Goal: Task Accomplishment & Management: Manage account settings

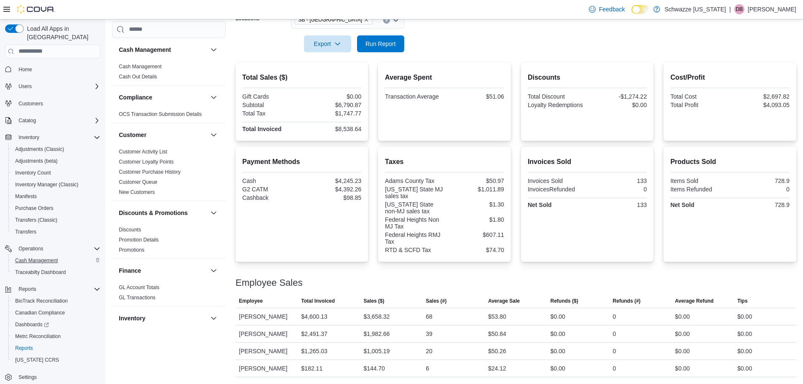
scroll to position [506, 0]
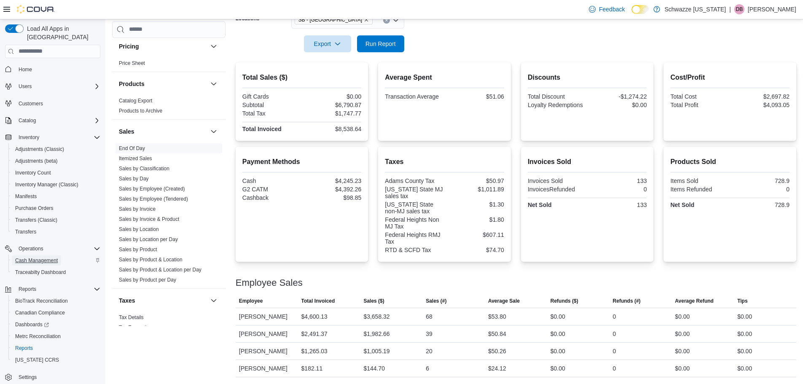
click at [37, 257] on span "Cash Management" at bounding box center [36, 260] width 43 height 7
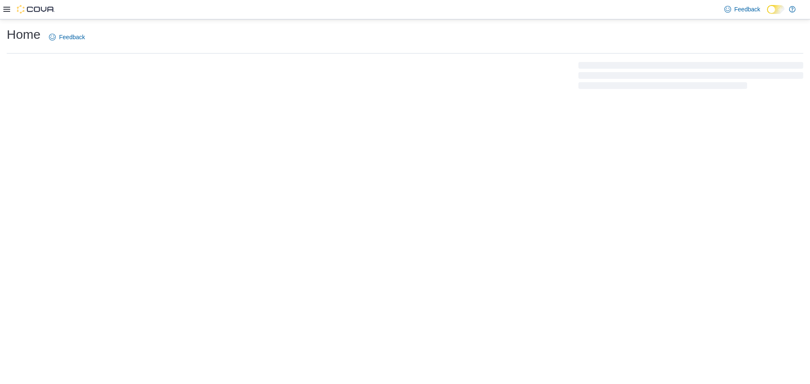
click at [260, 91] on div "Home Feedback" at bounding box center [405, 58] width 810 height 78
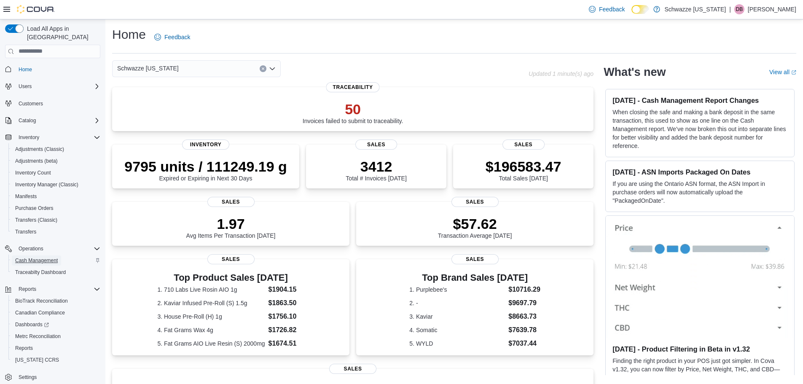
click at [40, 257] on span "Cash Management" at bounding box center [36, 260] width 43 height 7
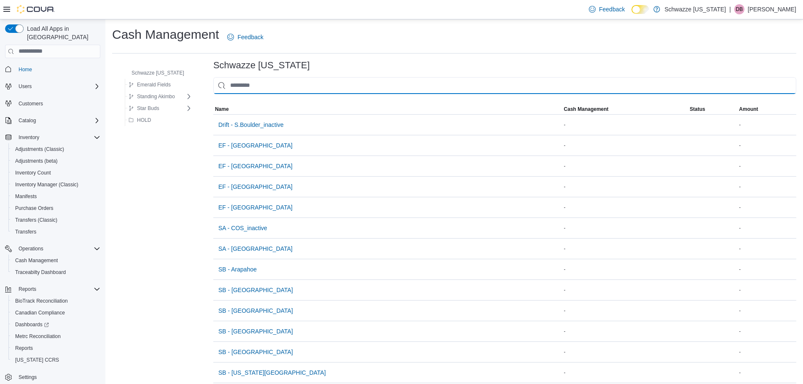
click at [287, 79] on input "This is a search bar. As you type, the results lower in the page will automatic…" at bounding box center [504, 85] width 583 height 17
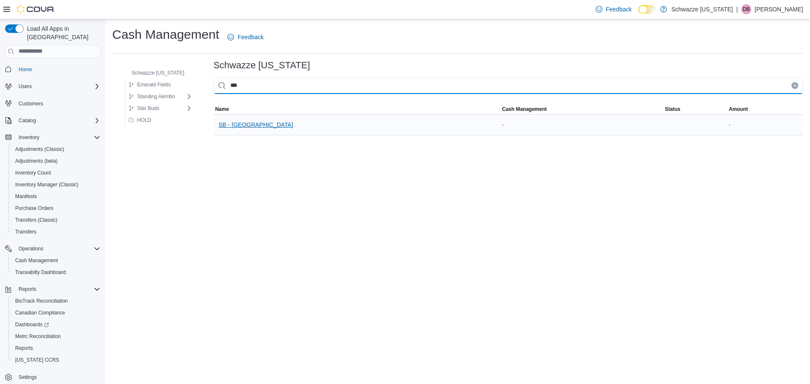
type input "***"
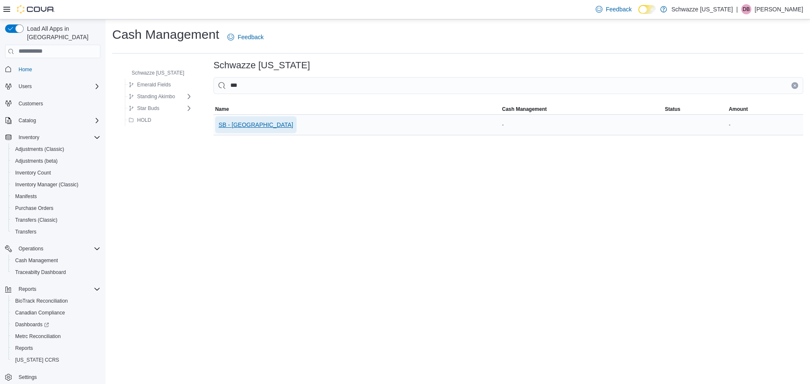
click at [238, 129] on span "SB - [GEOGRAPHIC_DATA]" at bounding box center [255, 124] width 75 height 17
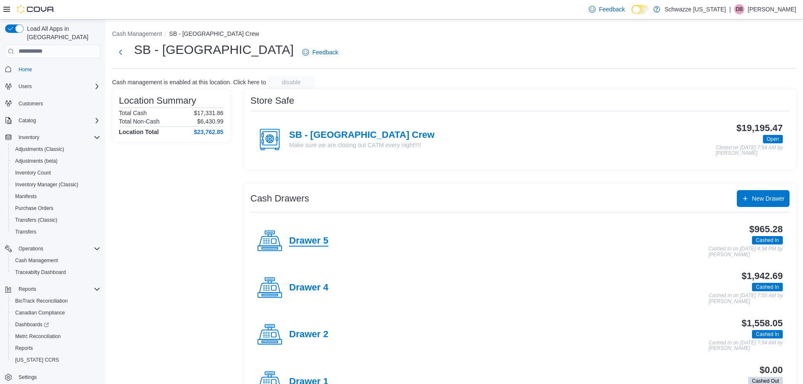
click at [315, 240] on h4 "Drawer 5" at bounding box center [308, 241] width 39 height 11
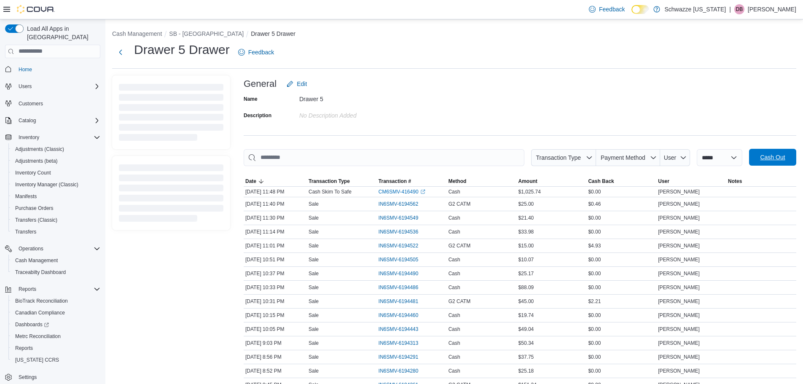
click at [782, 159] on span "Cash Out" at bounding box center [772, 157] width 25 height 8
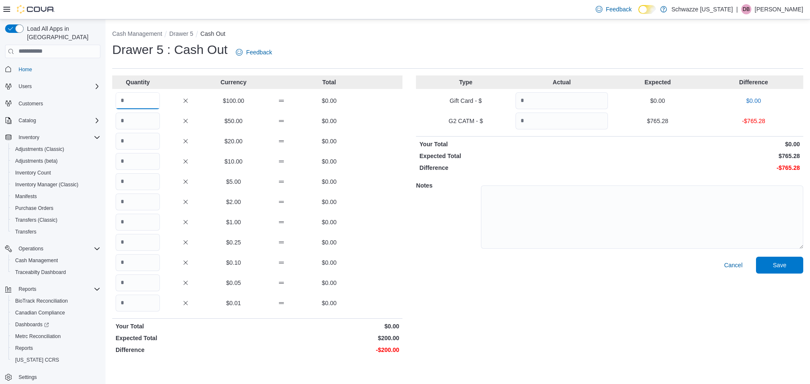
click at [140, 102] on input "Quantity" at bounding box center [138, 100] width 44 height 17
type input "*"
click at [562, 115] on input "Quantity" at bounding box center [561, 121] width 92 height 17
type input "******"
click at [782, 266] on span "Save" at bounding box center [779, 265] width 13 height 8
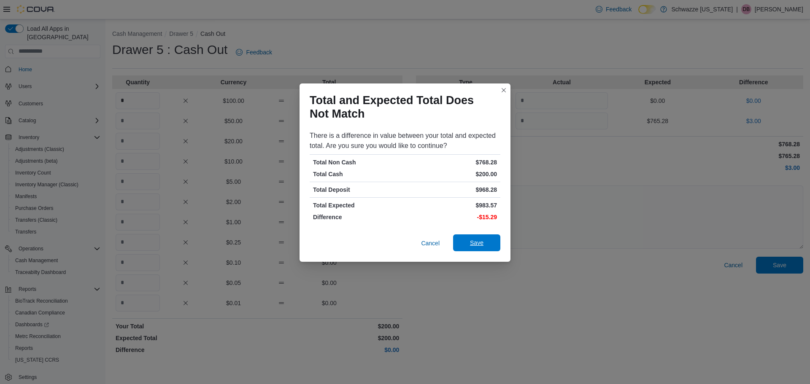
drag, startPoint x: 481, startPoint y: 241, endPoint x: 576, endPoint y: 258, distance: 97.2
click at [481, 241] on span "Save" at bounding box center [476, 243] width 13 height 8
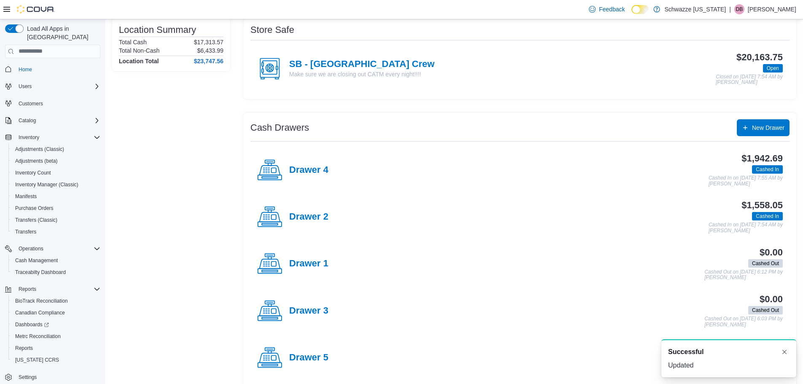
scroll to position [129, 0]
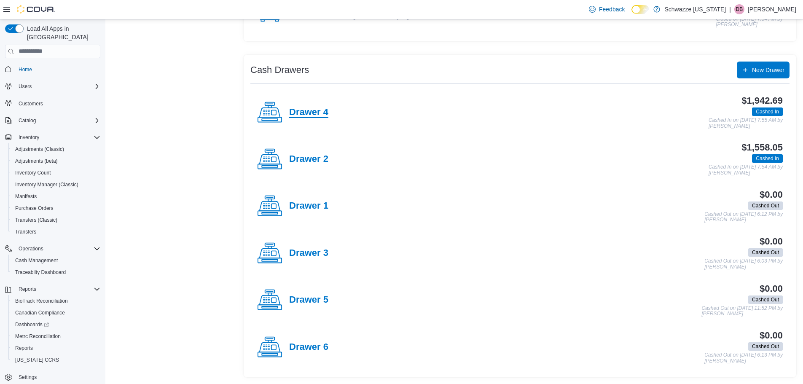
click at [312, 116] on h4 "Drawer 4" at bounding box center [308, 112] width 39 height 11
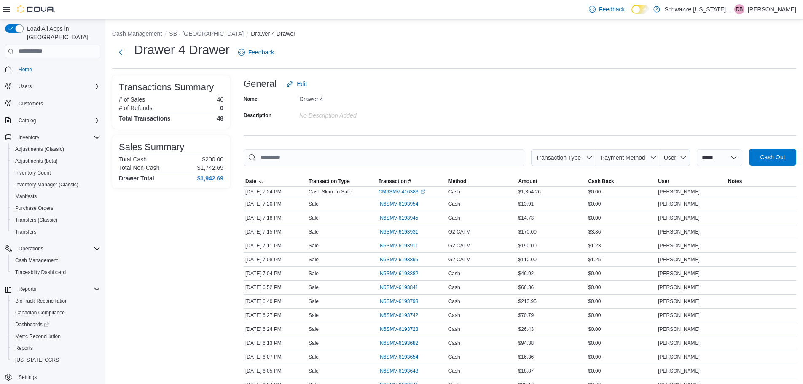
click at [785, 155] on span "Cash Out" at bounding box center [772, 157] width 25 height 8
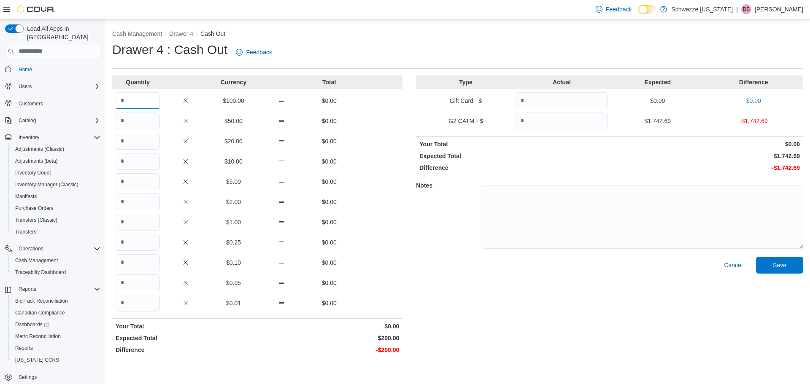
click at [133, 108] on input "Quantity" at bounding box center [138, 100] width 44 height 17
type input "*"
click at [371, 131] on div "Quantity Currency Total * $100.00 $200.00 $50.00 $0.00 $20.00 $0.00 $10.00 $0.0…" at bounding box center [257, 216] width 290 height 282
click at [530, 120] on input "Quantity" at bounding box center [561, 121] width 92 height 17
type input "*******"
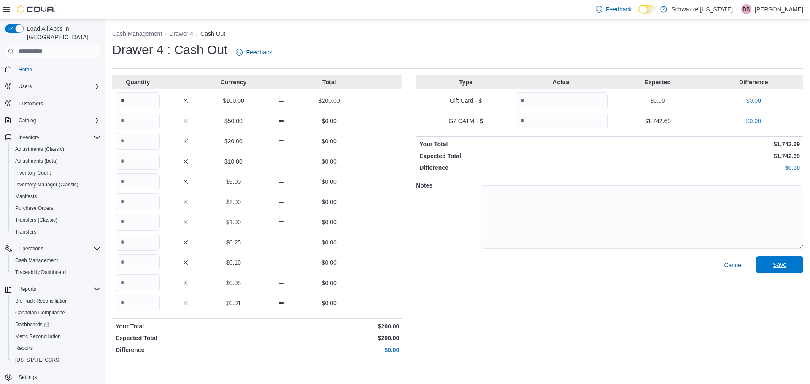
click at [768, 258] on span "Save" at bounding box center [779, 264] width 37 height 17
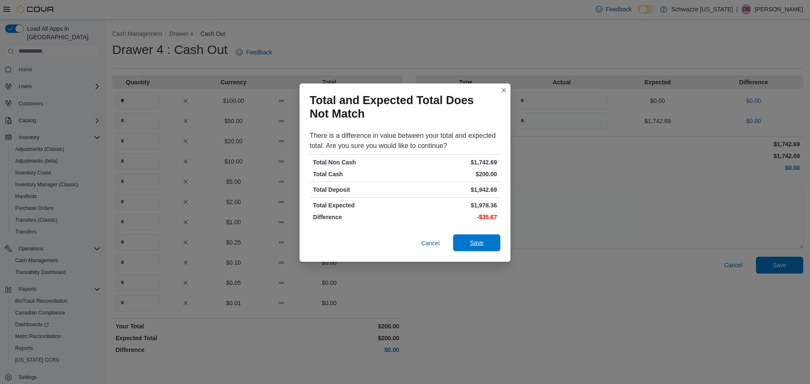
click at [467, 245] on span "Save" at bounding box center [476, 242] width 37 height 17
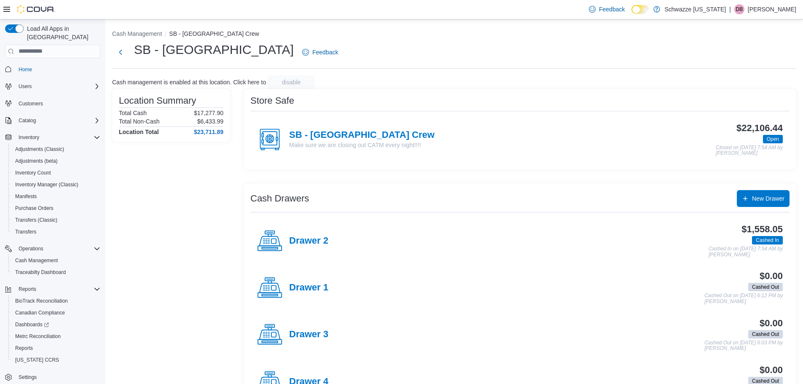
scroll to position [129, 0]
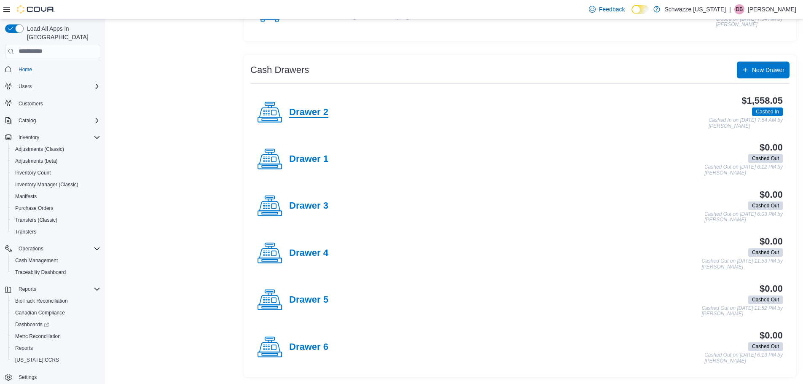
click at [316, 114] on h4 "Drawer 2" at bounding box center [308, 112] width 39 height 11
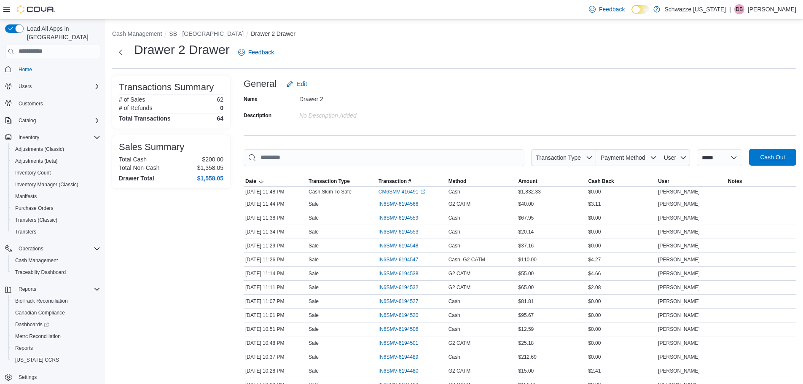
click at [792, 158] on span "Cash Out" at bounding box center [772, 157] width 37 height 17
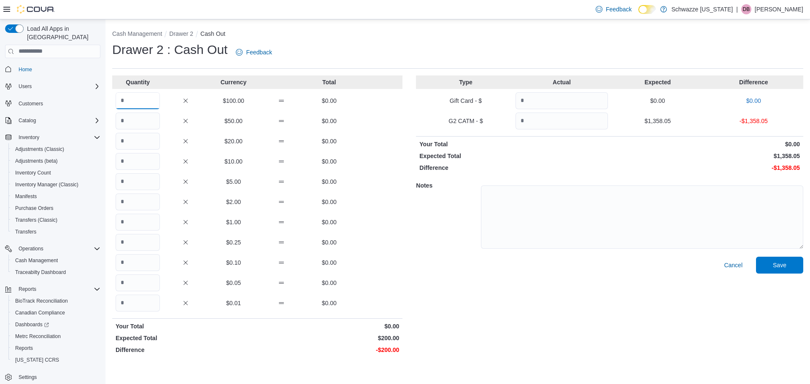
click at [151, 105] on input "Quantity" at bounding box center [138, 100] width 44 height 17
type input "*"
click at [494, 253] on div at bounding box center [642, 216] width 322 height 78
click at [531, 124] on input "Quantity" at bounding box center [561, 121] width 92 height 17
type input "*******"
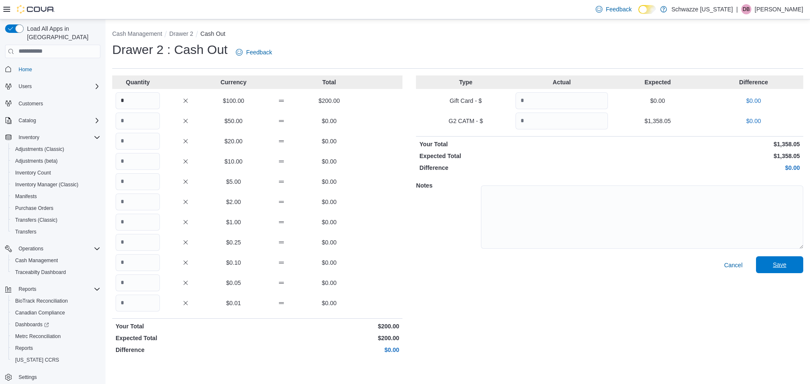
click at [778, 271] on span "Save" at bounding box center [779, 264] width 37 height 17
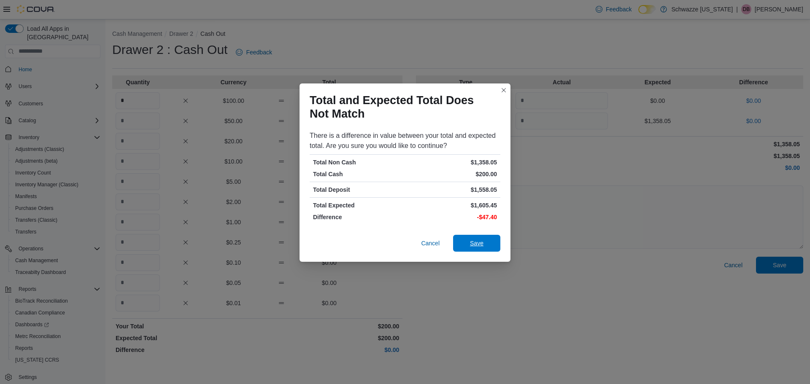
click at [476, 242] on span "Save" at bounding box center [476, 243] width 13 height 8
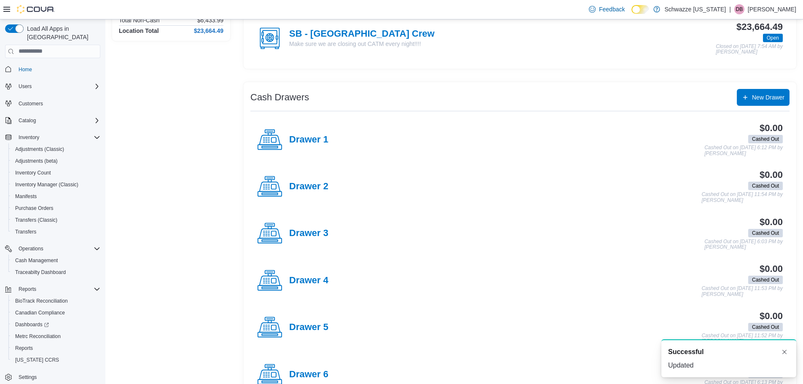
scroll to position [129, 0]
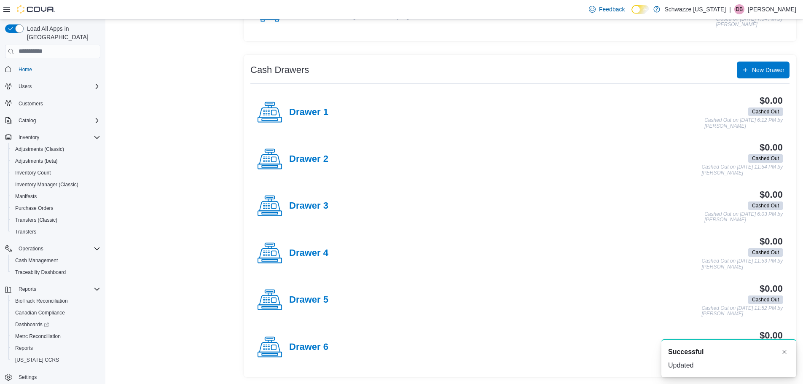
click at [143, 78] on div "Location Summary Total Cash $17,230.50 Total Non-Cash $6,433.99 Location Total …" at bounding box center [171, 168] width 118 height 417
click at [25, 345] on span "Reports" at bounding box center [24, 348] width 18 height 7
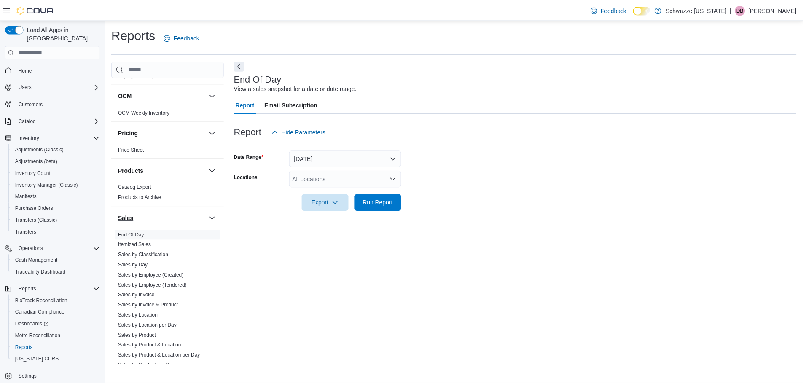
scroll to position [506, 0]
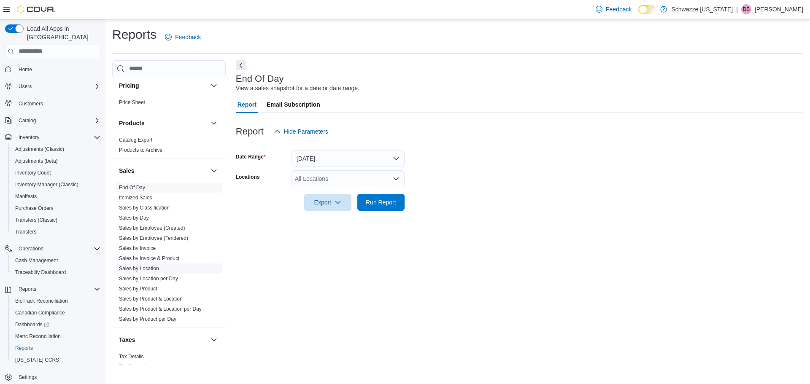
click at [158, 267] on link "Sales by Location" at bounding box center [139, 269] width 40 height 6
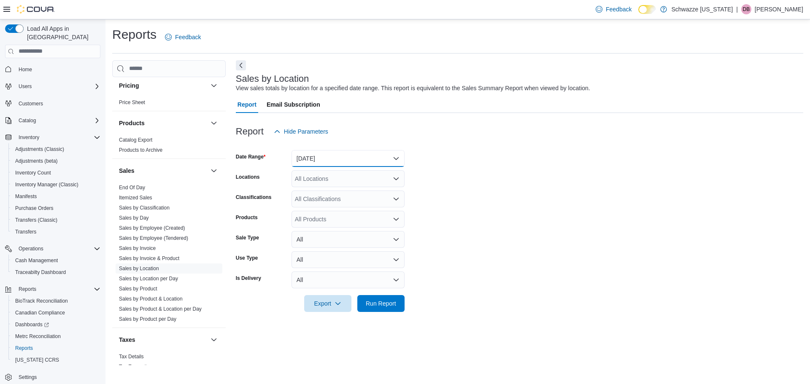
click at [328, 163] on button "[DATE]" at bounding box center [347, 158] width 113 height 17
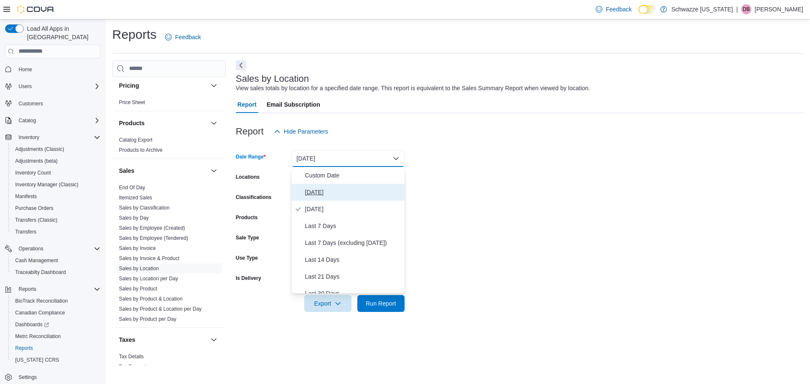
click at [311, 190] on span "[DATE]" at bounding box center [353, 192] width 96 height 10
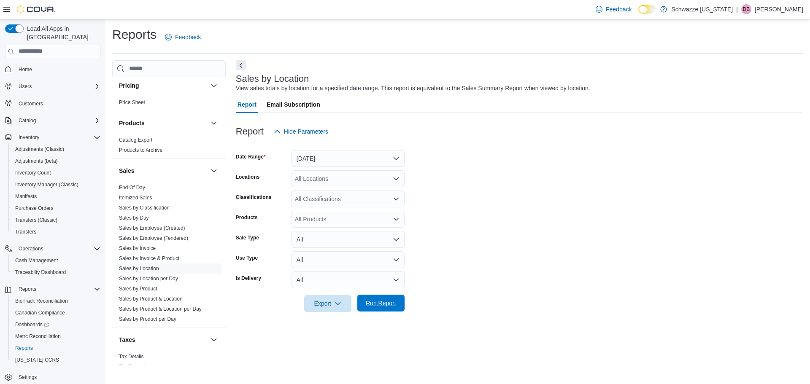
click at [387, 299] on span "Run Report" at bounding box center [380, 303] width 37 height 17
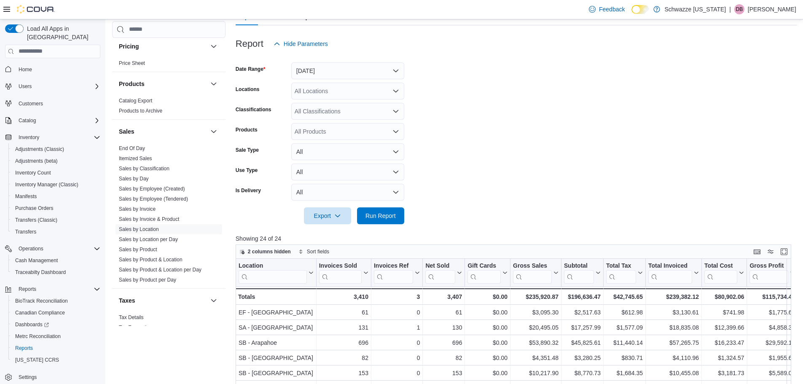
scroll to position [84, 0]
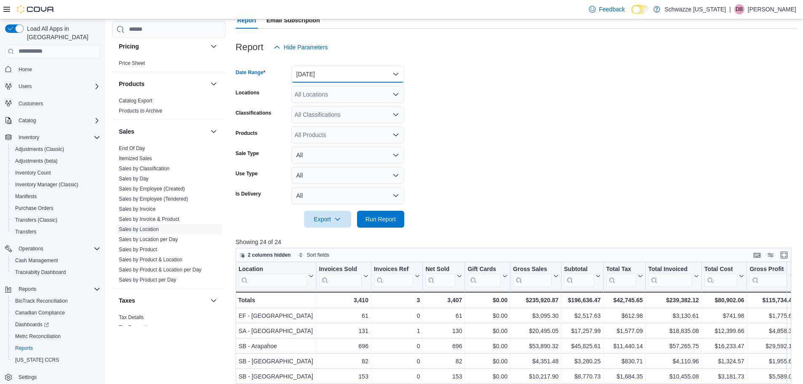
click at [310, 79] on button "[DATE]" at bounding box center [347, 74] width 113 height 17
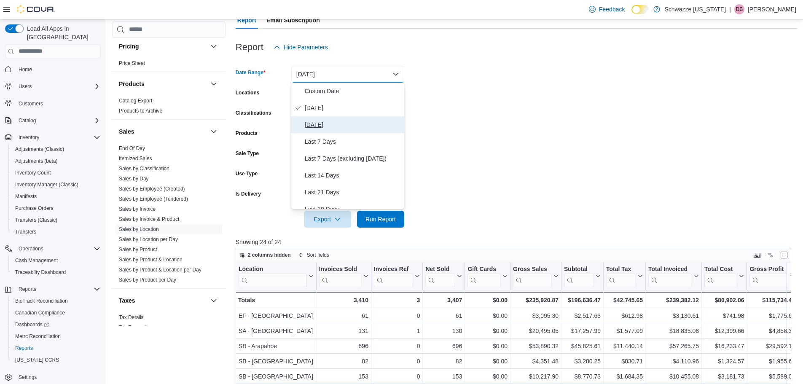
click at [319, 121] on span "[DATE]" at bounding box center [353, 125] width 96 height 10
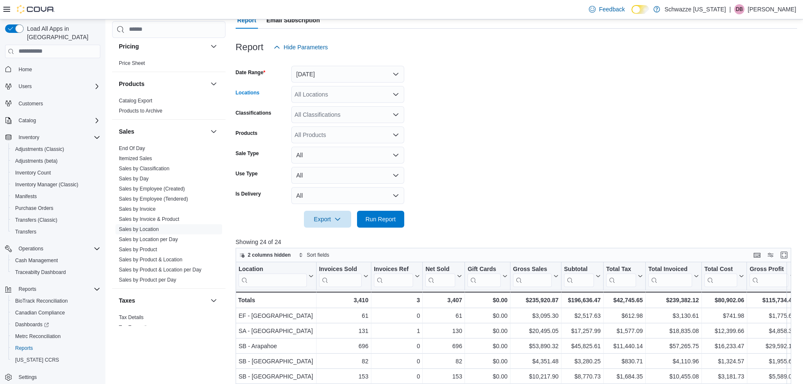
click at [331, 96] on div "All Locations" at bounding box center [347, 94] width 113 height 17
type input "***"
click at [345, 107] on span "SB - [GEOGRAPHIC_DATA]" at bounding box center [351, 109] width 75 height 8
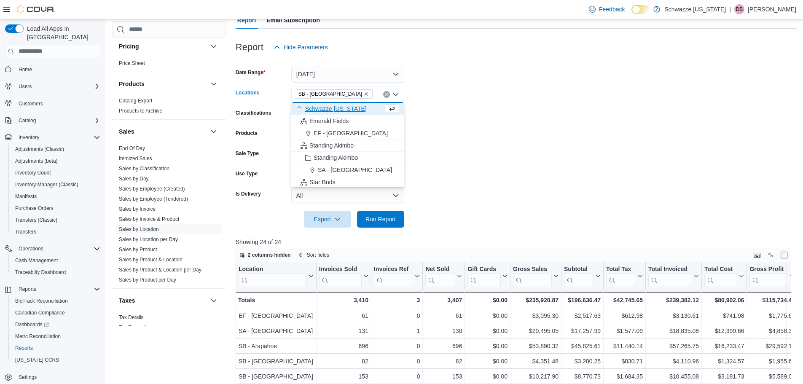
click at [475, 117] on form "Date Range [DATE] Locations SB - [GEOGRAPHIC_DATA] Combo box. Selected. SB - [G…" at bounding box center [517, 142] width 562 height 172
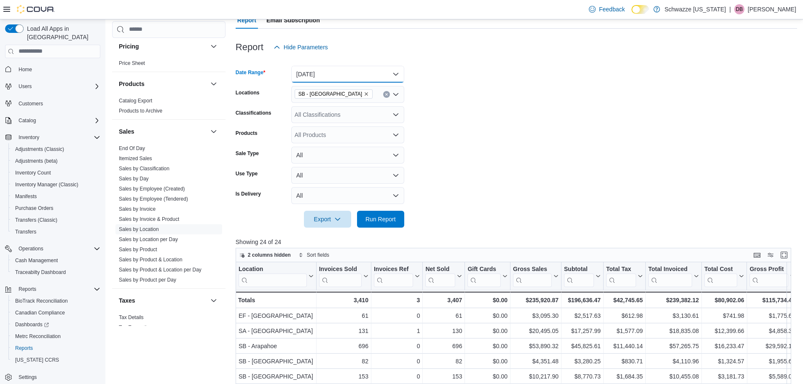
click at [322, 69] on button "[DATE]" at bounding box center [347, 74] width 113 height 17
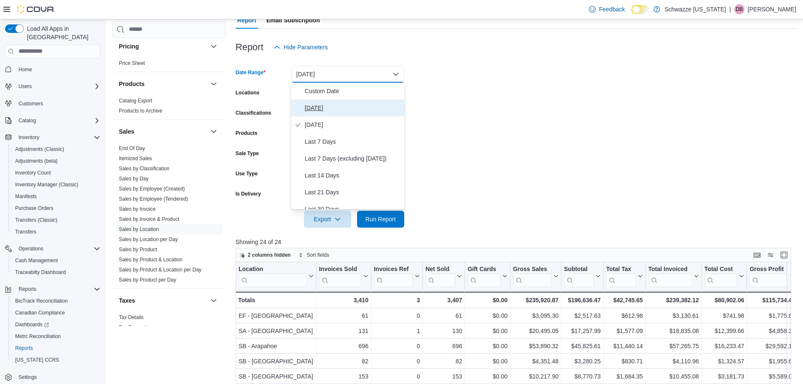
click at [322, 102] on button "[DATE]" at bounding box center [347, 108] width 113 height 17
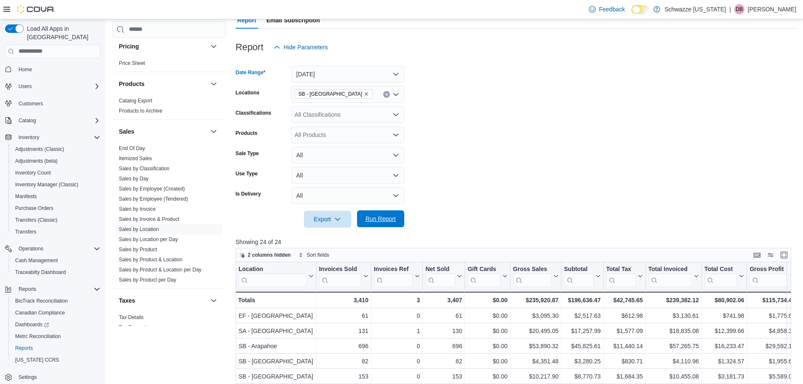
click at [378, 222] on span "Run Report" at bounding box center [381, 219] width 30 height 8
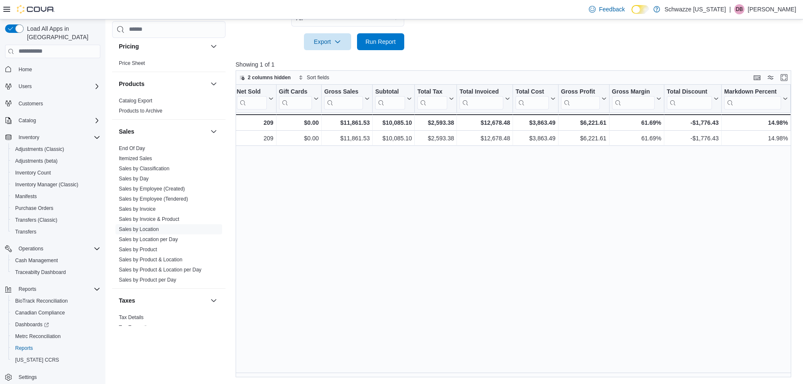
scroll to position [0, 186]
click at [29, 257] on span "Cash Management" at bounding box center [36, 260] width 43 height 7
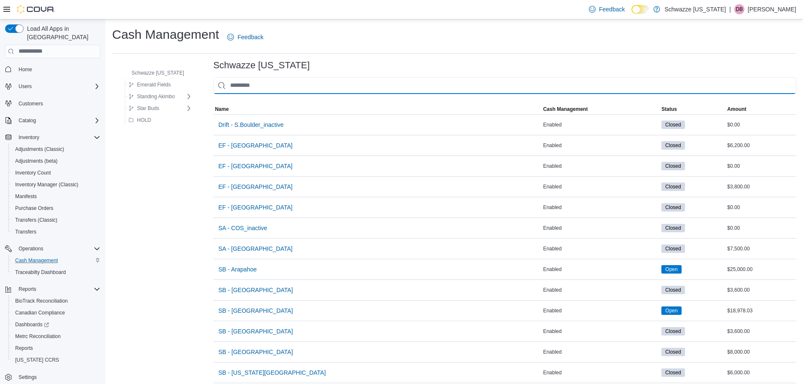
click at [252, 88] on input "This is a search bar. As you type, the results lower in the page will automatic…" at bounding box center [504, 85] width 583 height 17
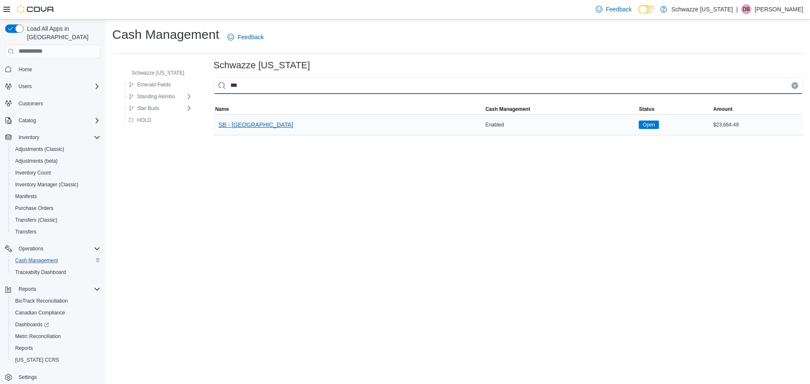
type input "***"
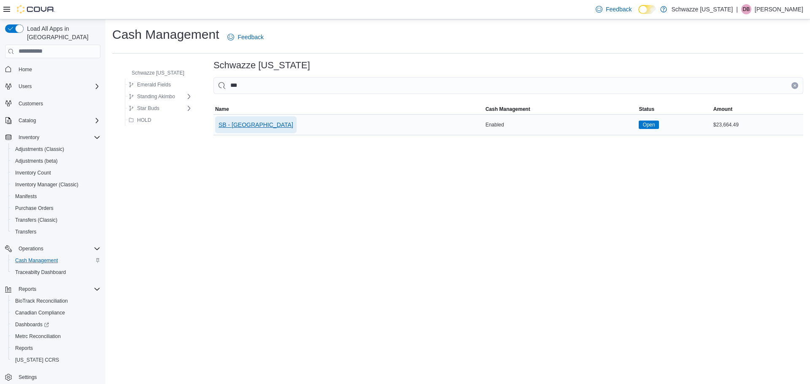
click at [242, 121] on span "SB - [GEOGRAPHIC_DATA]" at bounding box center [255, 125] width 75 height 8
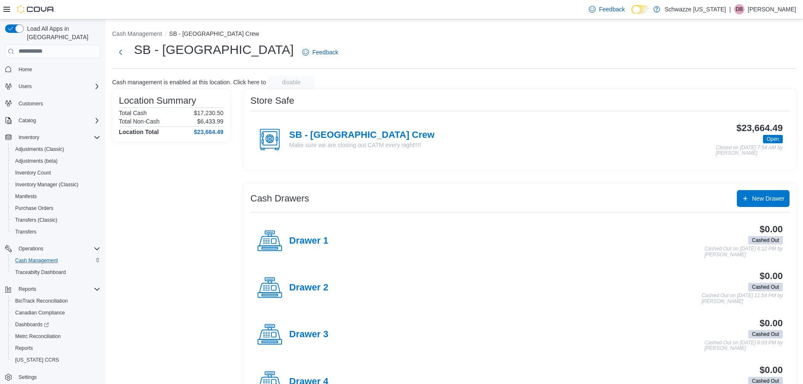
click at [582, 147] on div "$23,664.49 Open Closed on [DATE] 7:54 AM by [PERSON_NAME]" at bounding box center [609, 139] width 348 height 33
click at [326, 127] on div "SB - Federal Heights Crew Make sure we are closing out CATM every night!!!!" at bounding box center [346, 139] width 178 height 25
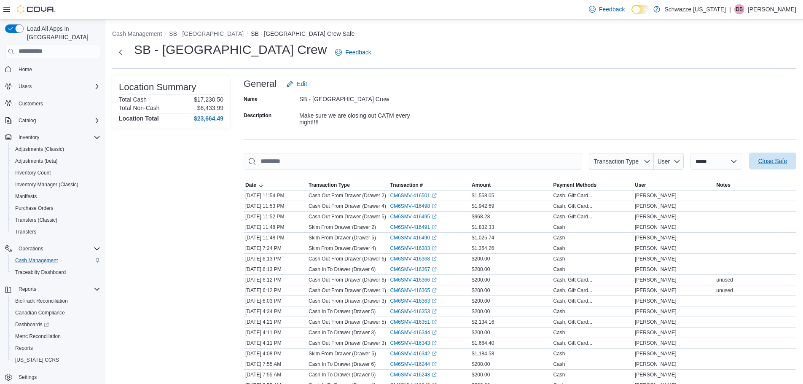
click at [766, 155] on span "Close Safe" at bounding box center [772, 161] width 37 height 17
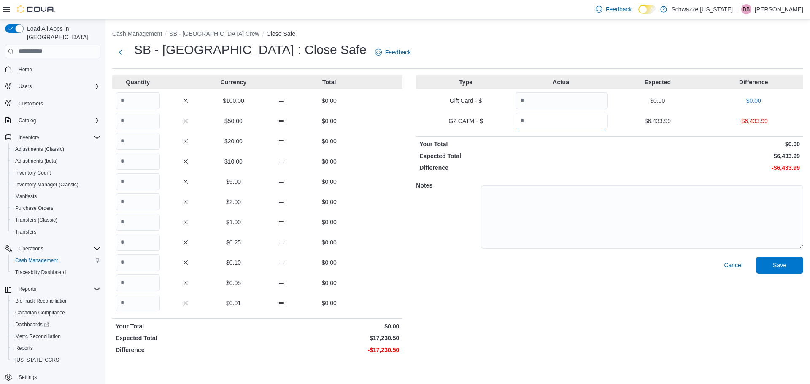
click at [566, 123] on input "Quantity" at bounding box center [561, 121] width 92 height 17
type input "*******"
click at [563, 278] on div "Cancel Save" at bounding box center [609, 307] width 387 height 101
click at [132, 94] on input "Quantity" at bounding box center [138, 100] width 44 height 17
